Goal: Task Accomplishment & Management: Use online tool/utility

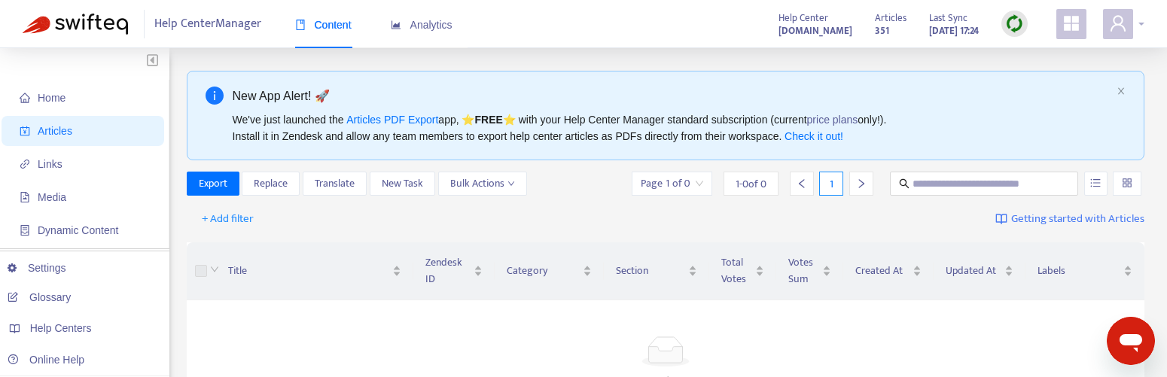
click at [1140, 23] on div at bounding box center [1123, 24] width 41 height 30
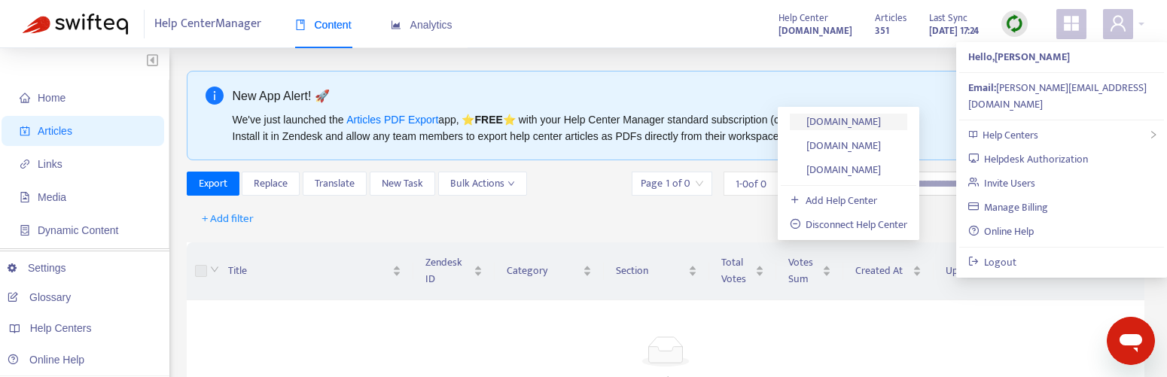
click at [847, 117] on link "[DOMAIN_NAME]" at bounding box center [836, 121] width 92 height 17
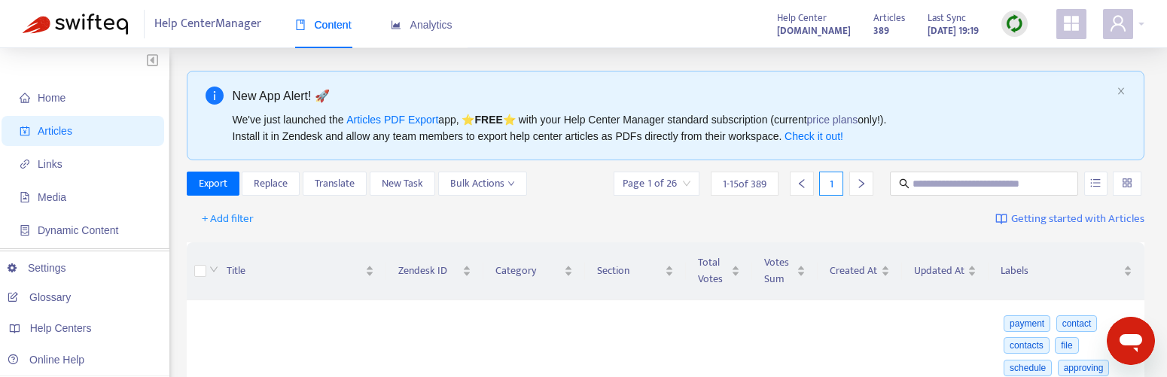
click at [1018, 21] on img at bounding box center [1014, 23] width 19 height 19
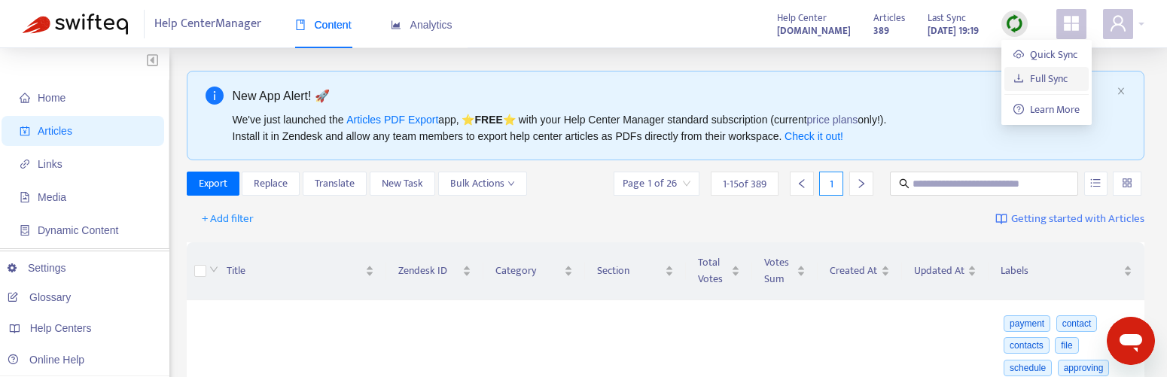
click at [1033, 77] on link "Full Sync" at bounding box center [1040, 78] width 54 height 17
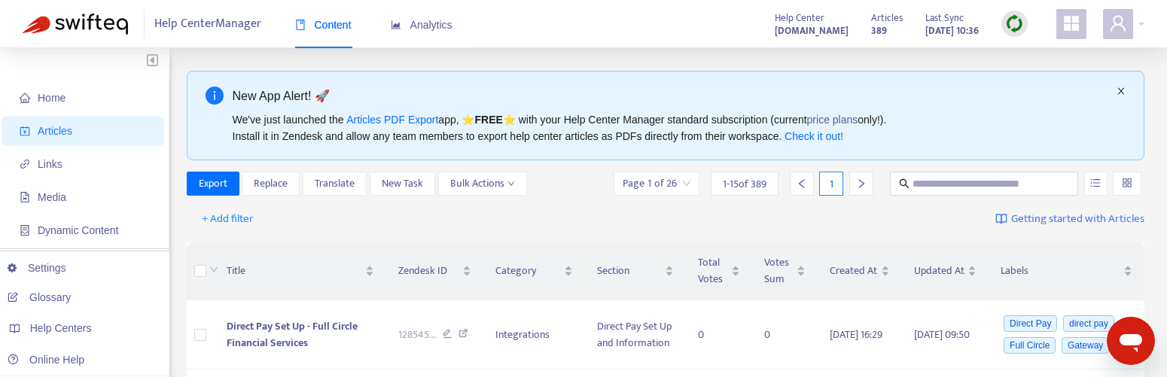
click at [1122, 90] on icon "close" at bounding box center [1121, 91] width 6 height 7
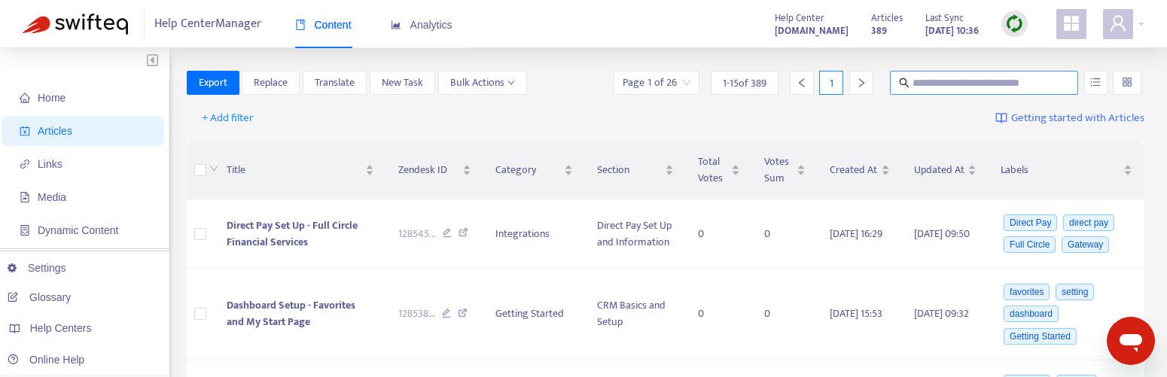
click at [988, 83] on input "text" at bounding box center [984, 83] width 145 height 17
type input "******"
click at [916, 120] on div "+ Add filter Getting started with Articles" at bounding box center [666, 118] width 958 height 35
drag, startPoint x: 948, startPoint y: 87, endPoint x: 903, endPoint y: 86, distance: 45.9
click at [903, 86] on span "******" at bounding box center [984, 83] width 188 height 24
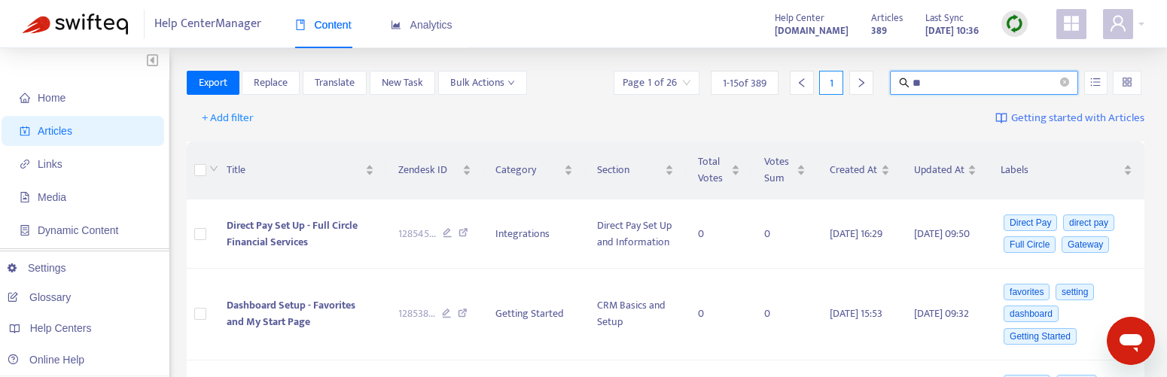
type input "*"
type input "**********"
click at [854, 117] on div "+ Add filter Getting started with Articles" at bounding box center [666, 118] width 958 height 35
click at [319, 120] on div "+ Add filter Getting started with Articles" at bounding box center [666, 118] width 958 height 35
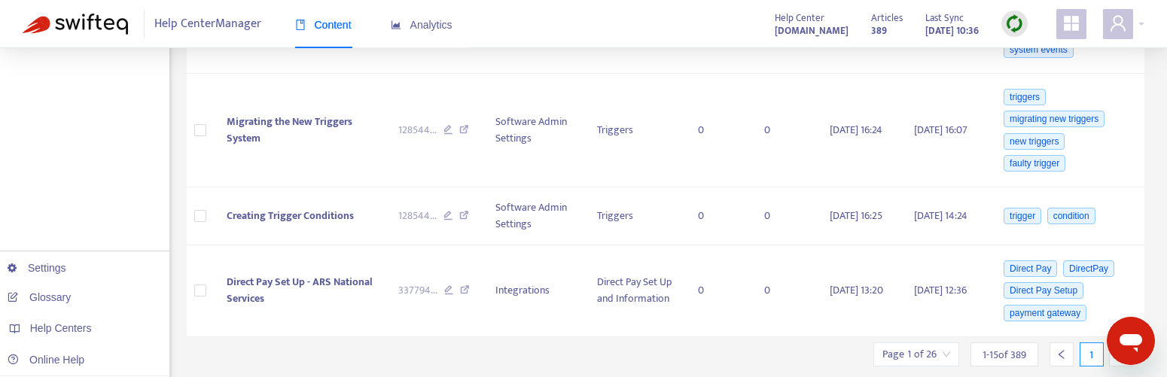
scroll to position [1469, 0]
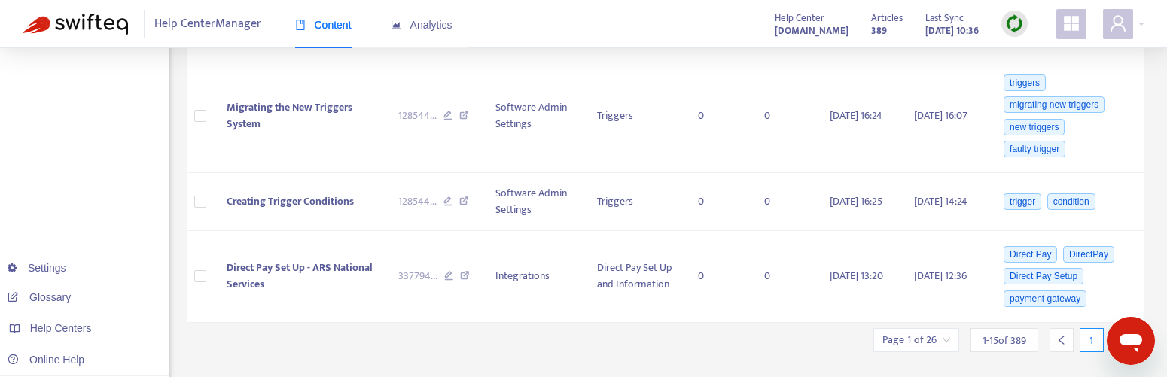
click at [944, 329] on input "search" at bounding box center [916, 340] width 68 height 23
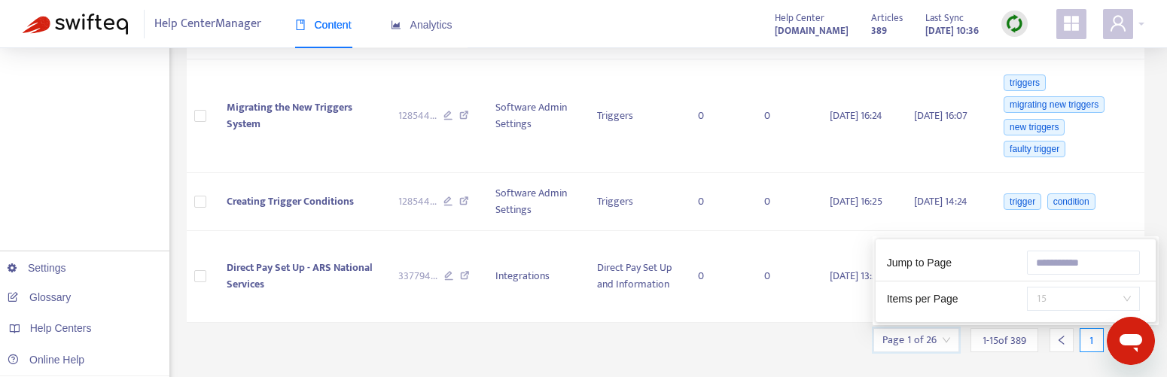
click at [1110, 288] on span "15" at bounding box center [1083, 299] width 95 height 23
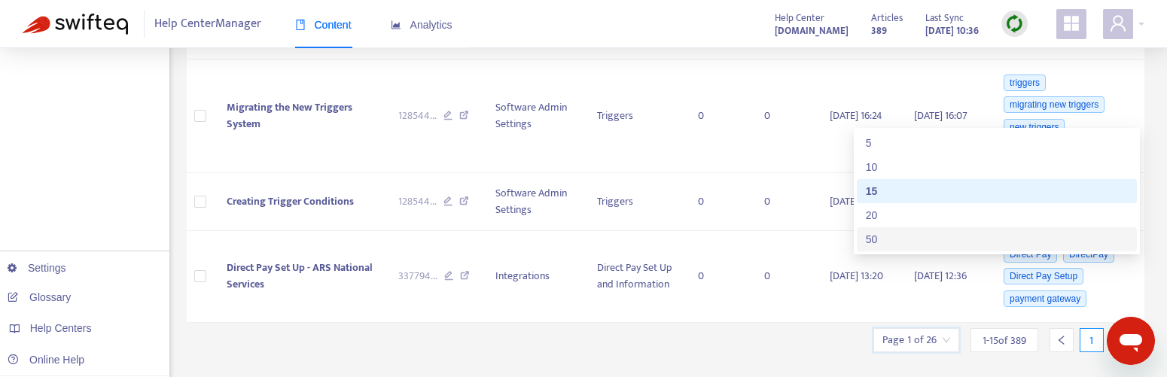
click at [976, 241] on div "50" at bounding box center [997, 239] width 262 height 17
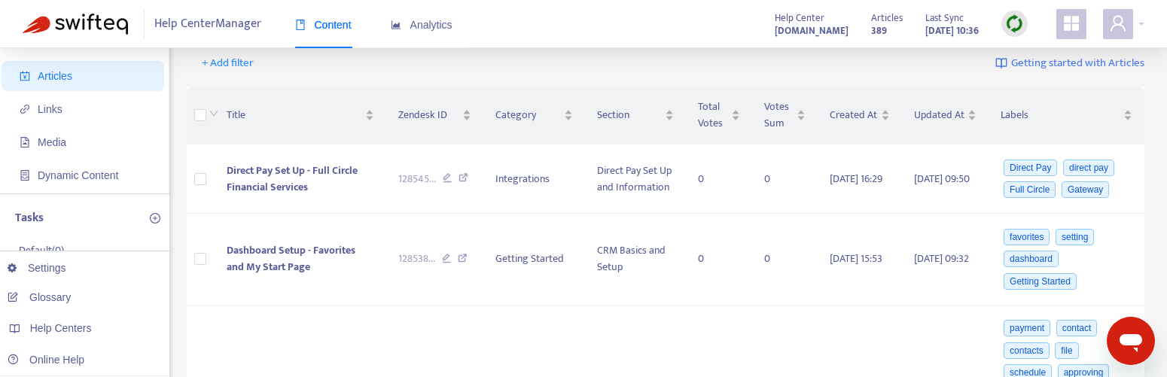
scroll to position [0, 0]
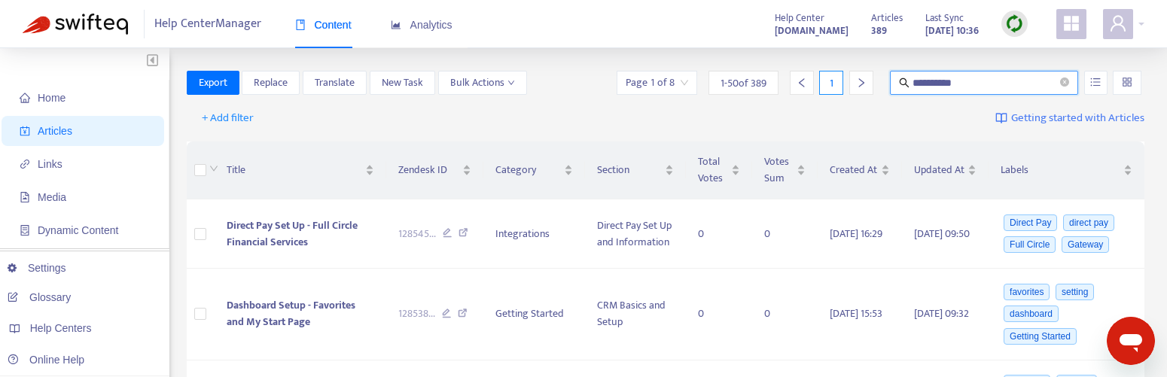
click at [980, 83] on input "**********" at bounding box center [984, 83] width 145 height 17
click at [982, 79] on input "text" at bounding box center [984, 83] width 145 height 17
type input "**********"
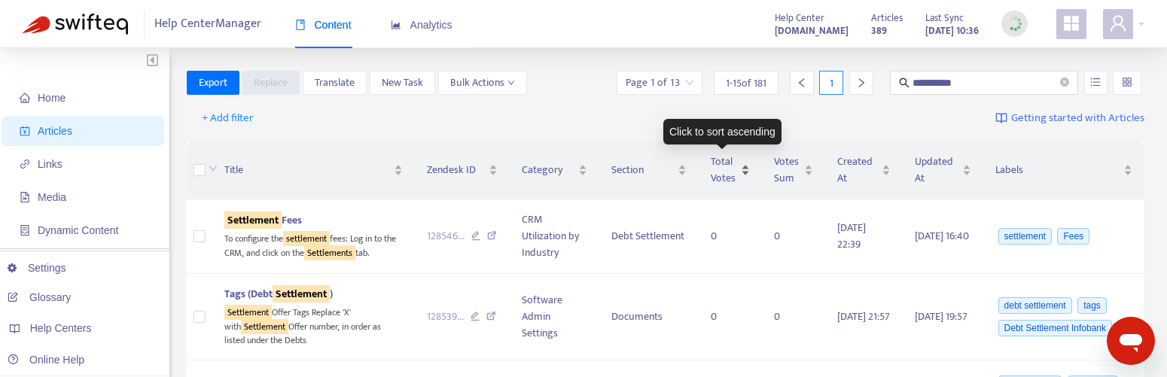
click at [727, 170] on span "Total Votes" at bounding box center [724, 170] width 27 height 33
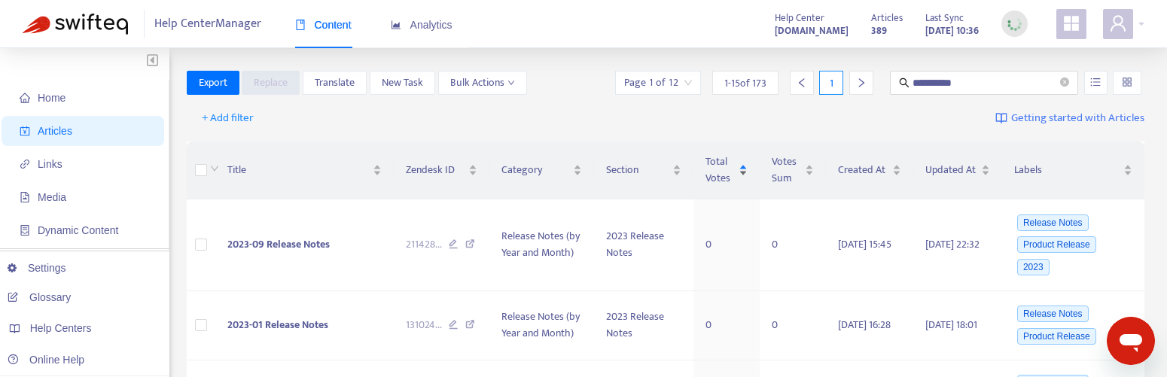
click at [727, 170] on span "Total Votes" at bounding box center [720, 170] width 30 height 33
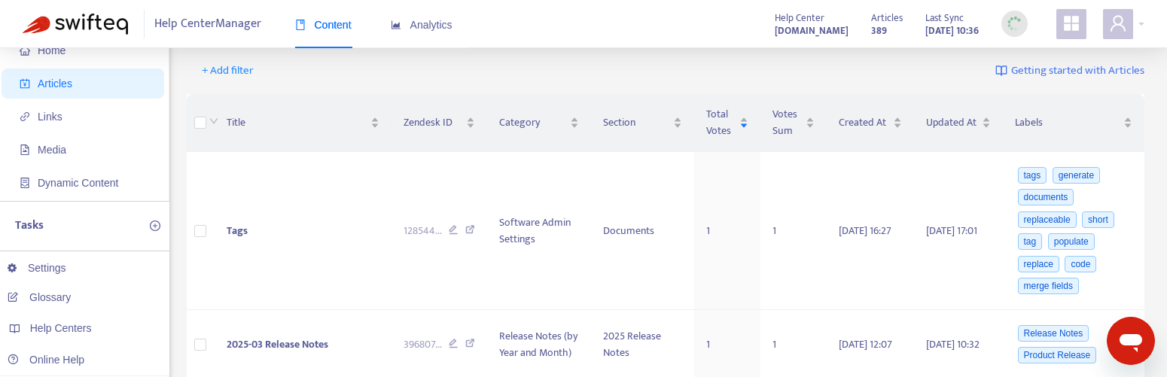
scroll to position [45, 0]
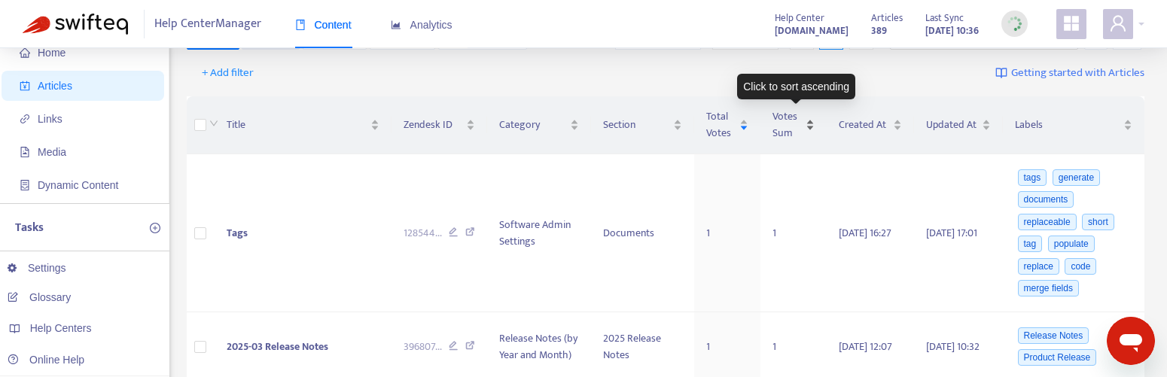
click at [781, 114] on span "Votes Sum" at bounding box center [787, 124] width 30 height 33
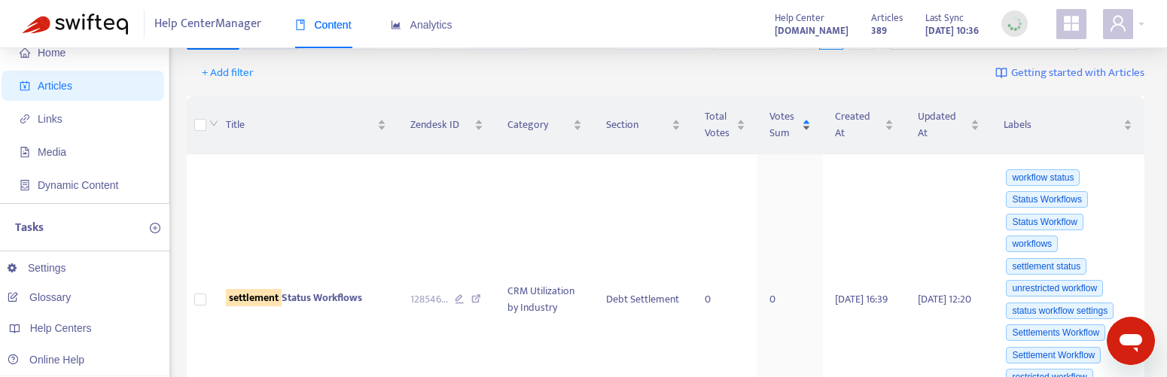
click at [781, 114] on span "Votes Sum" at bounding box center [783, 124] width 29 height 33
